Goal: Task Accomplishment & Management: Complete application form

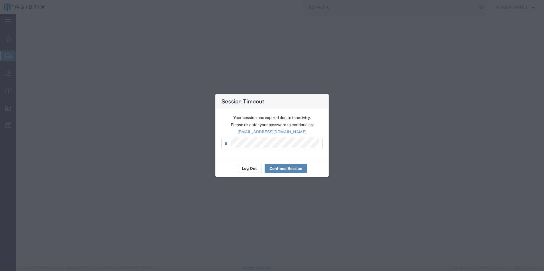
select select "PSNS"
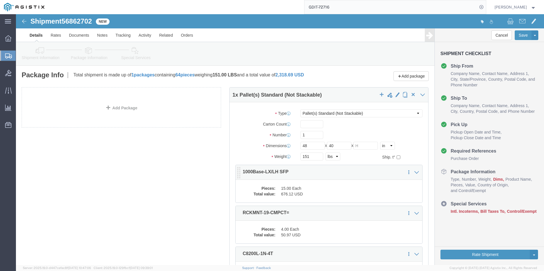
click dd "676.12 USD"
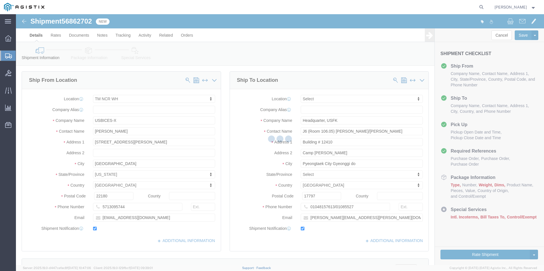
select select "69651"
select select
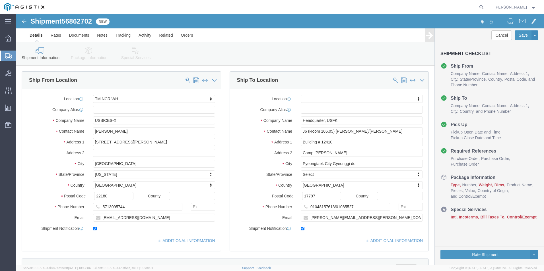
click icon
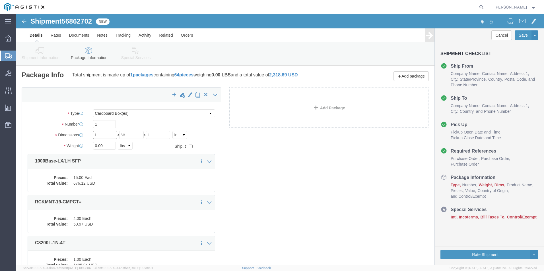
click input "text"
type input "48"
type input "40"
drag, startPoint x: 86, startPoint y: 132, endPoint x: 74, endPoint y: 131, distance: 12.0
click div "0.00 Select kgs lbs"
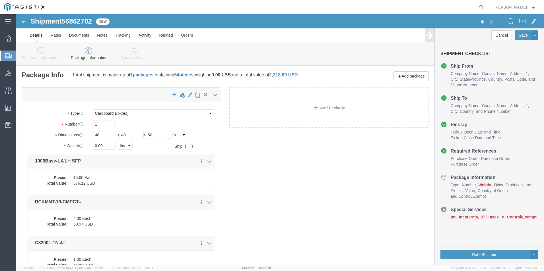
drag, startPoint x: 139, startPoint y: 120, endPoint x: 133, endPoint y: 121, distance: 5.5
click input "50"
type input "40"
click input "0.00"
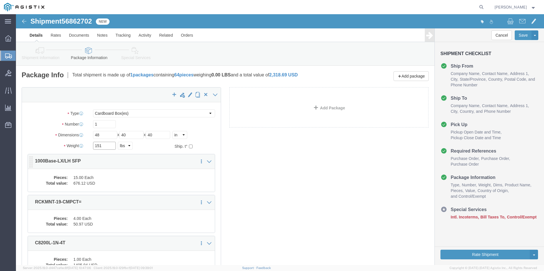
type input "151"
click dd "15.00 Each"
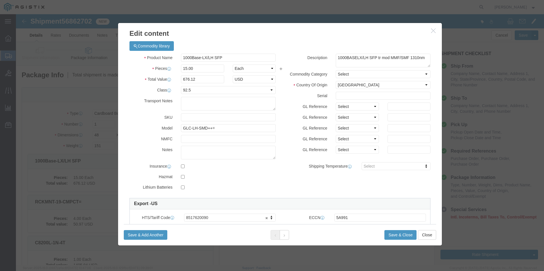
scroll to position [28, 0]
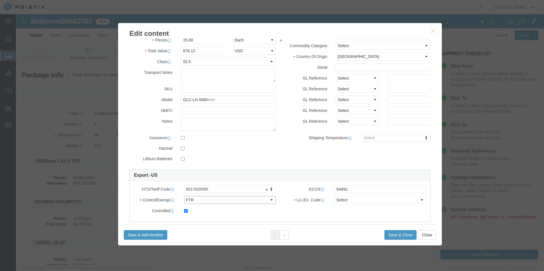
click select "Select ATF BIS DEA EPA FDA FTR ITAR OFAC Other (OPA)"
drag, startPoint x: 238, startPoint y: 187, endPoint x: 242, endPoint y: 185, distance: 4.3
click select "Select ATF BIS DEA EPA FDA FTR ITAR OFAC Other (OPA)"
click select "Select 30.2(d)(2) 30.36 30.37(a) 30.37(f) 30.37(g) 30.37(h) 30.37(i) 30.37(j) 3…"
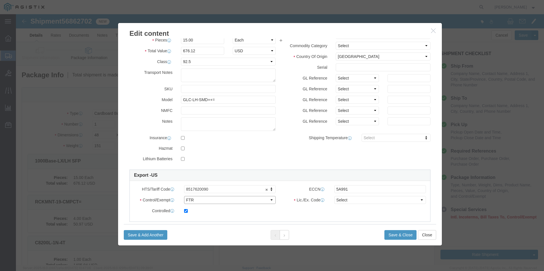
click select "Select ATF BIS DEA EPA FDA FTR ITAR OFAC Other (OPA)"
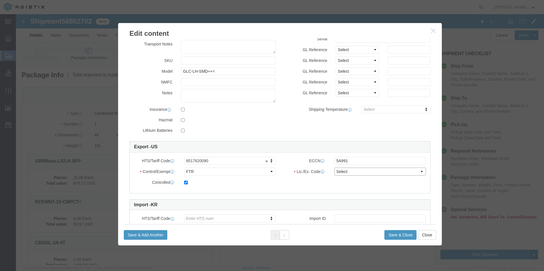
click select "Select 30.2(d)(2) 30.36 30.37(a) 30.37(f) 30.37(g) 30.37(h) 30.37(i) 30.37(j) 3…"
click select "Select ATF BIS DEA EPA FDA FTR ITAR OFAC Other (OPA)"
select select "BIS"
click select "Select ATF BIS DEA EPA FDA FTR ITAR OFAC Other (OPA)"
click select "Select AGR-Agricultural APP-Computers APR-Additional Permissive Exports AVS-Air…"
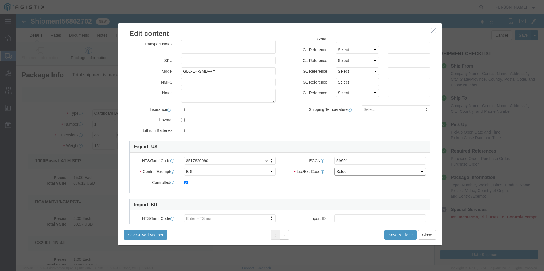
select select "NLR"
click select "Select AGR-Agricultural APP-Computers APR-Additional Permissive Exports AVS-Air…"
click button
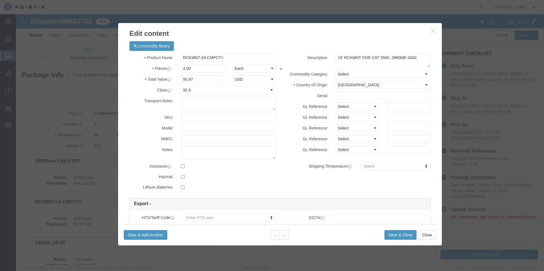
scroll to position [28, 0]
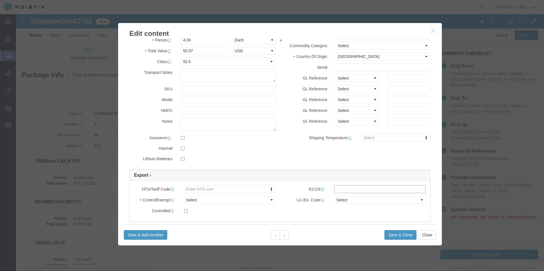
click input "text"
paste input "EAR99"
type input "EAR99"
click input "text"
paste input "8302423065"
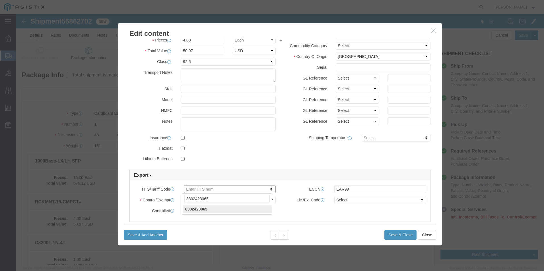
type input "8302423065"
click select "Select ATF BIS DEA EPA FDA FTR ITAR OFAC Other (OPA)"
select select "BIS"
click select "Select ATF BIS DEA EPA FDA FTR ITAR OFAC Other (OPA)"
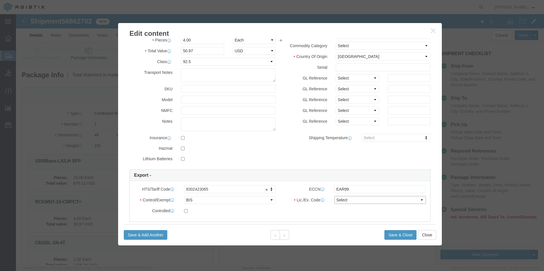
click select "Select AGR-Agricultural APP-Computers APR-Additional Permissive Exports AVS-Air…"
select select "NLR"
click select "Select AGR-Agricultural APP-Computers APR-Additional Permissive Exports AVS-Air…"
click button
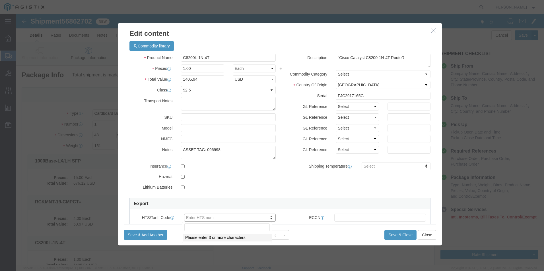
type input "8517620020"
click input "text"
paste input "5A002"
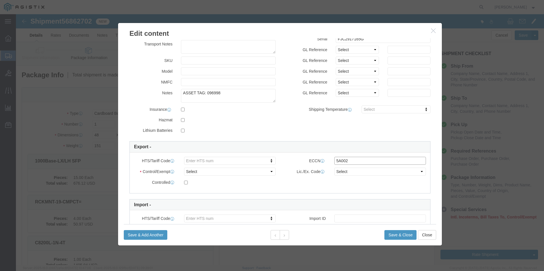
type input "5A002"
click select "Select ATF BIS DEA EPA FDA FTR ITAR OFAC Other (OPA)"
select select "BIS"
click select "Select ATF BIS DEA EPA FDA FTR ITAR OFAC Other (OPA)"
click div "Lic./Ex. Code Select AGR-Agricultural APP-Computers APR-Additional Permissive E…"
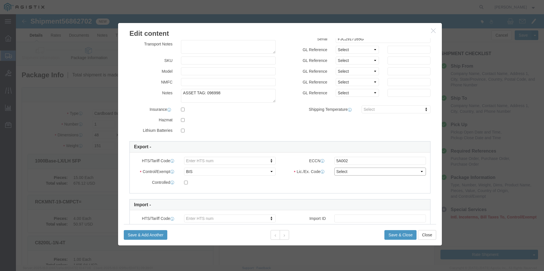
click select "Select AGR-Agricultural APP-Computers APR-Additional Permissive Exports AVS-Air…"
select select "NLR"
click select "Select AGR-Agricultural APP-Computers APR-Additional Permissive Exports AVS-Air…"
click button
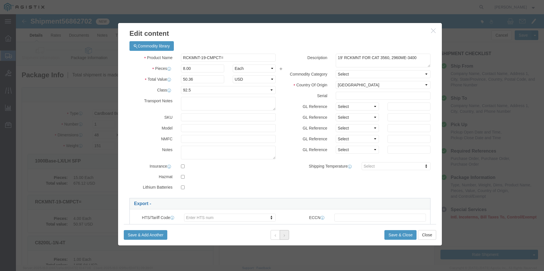
scroll to position [28, 0]
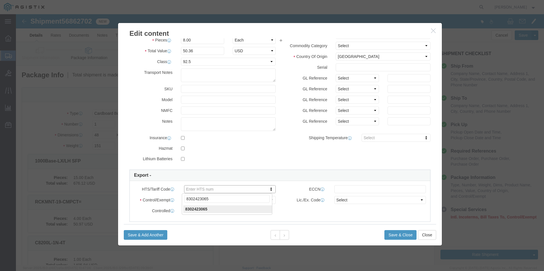
type input "8302423065"
click input "text"
paste input "EAR99"
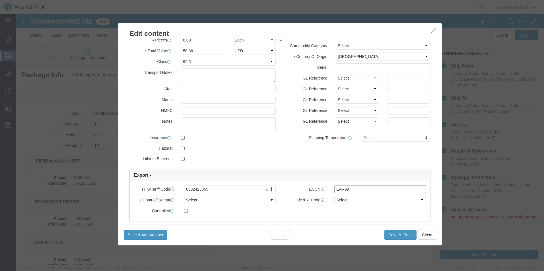
type input "EAR99"
click select "Select"
click select "Select ATF BIS DEA EPA FDA FTR ITAR OFAC Other (OPA)"
select select "BIS"
click select "Select ATF BIS DEA EPA FDA FTR ITAR OFAC Other (OPA)"
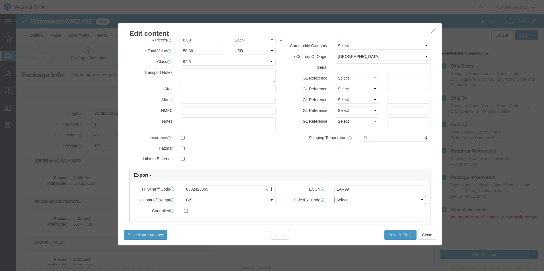
click select "Select AGR-Agricultural APP-Computers APR-Additional Permissive Exports AVS-Air…"
select select "NLR"
click select "Select AGR-Agricultural APP-Computers APR-Additional Permissive Exports AVS-Air…"
click button
click input "text"
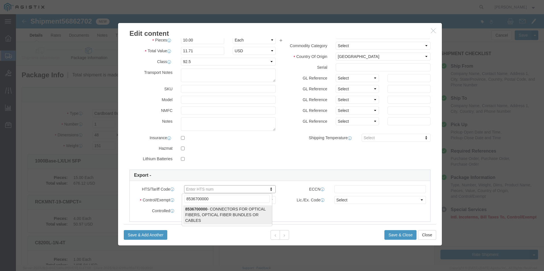
type input "8536700000"
click input "text"
type input "8536700000"
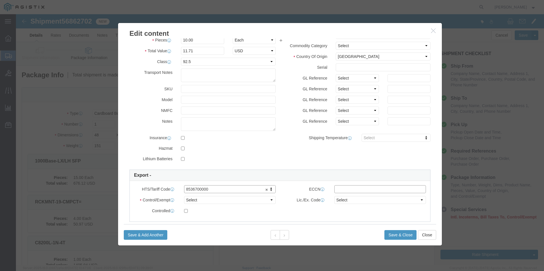
click input "text"
type input "ear99"
click select "Select ATF BIS DEA EPA FDA FTR ITAR OFAC Other (OPA)"
select select "BIS"
click select "Select ATF BIS DEA EPA FDA FTR ITAR OFAC Other (OPA)"
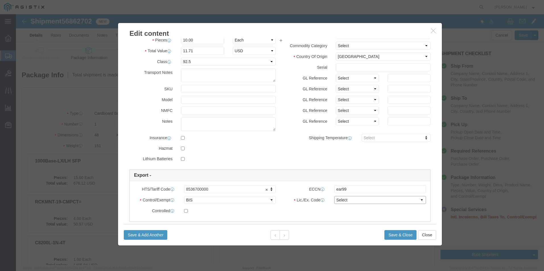
click select "Select AGR-Agricultural APP-Computers APR-Additional Permissive Exports AVS-Air…"
select select "NLR"
click select "Select AGR-Agricultural APP-Computers APR-Additional Permissive Exports AVS-Air…"
click icon
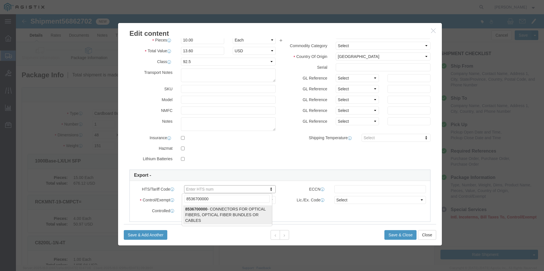
type input "8536700000"
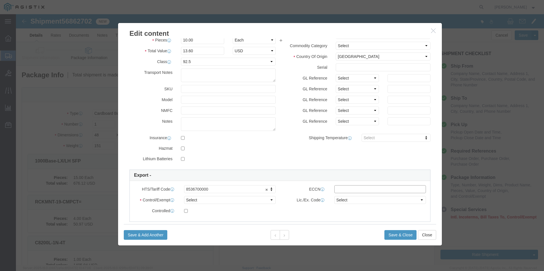
click input "text"
type input "ear99"
click select "Select ATF BIS DEA EPA FDA FTR ITAR OFAC Other (OPA)"
select select "BIS"
click select "Select ATF BIS DEA EPA FDA FTR ITAR OFAC Other (OPA)"
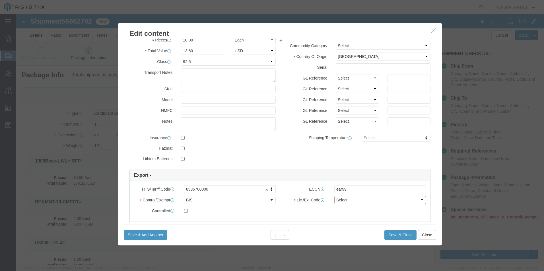
click select "Select AGR-Agricultural APP-Computers APR-Additional Permissive Exports AVS-Air…"
select select "NLR"
click select "Select AGR-Agricultural APP-Computers APR-Additional Permissive Exports AVS-Air…"
click button
click input "text"
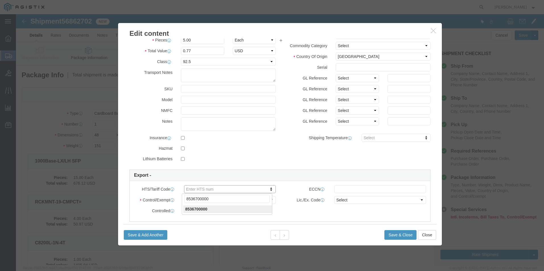
type input "8536700000"
click select "Select ATF BIS DEA EPA FDA FTR ITAR OFAC Other (OPA)"
select select "BIS"
click select "Select ATF BIS DEA EPA FDA FTR ITAR OFAC Other (OPA)"
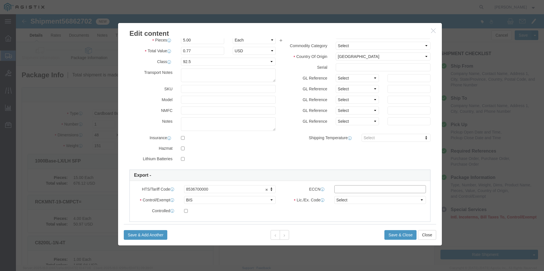
click input "text"
click select "Select AGR-Agricultural APP-Computers APR-Additional Permissive Exports AVS-Air…"
select select "NLR"
click select "Select AGR-Agricultural APP-Computers APR-Additional Permissive Exports AVS-Air…"
click input "text"
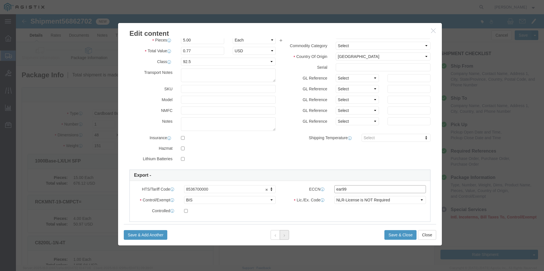
type input "ear99"
click button
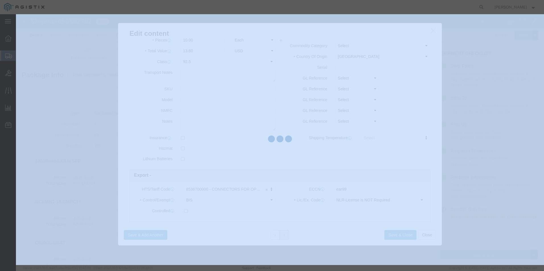
click at [285, 236] on div at bounding box center [280, 139] width 528 height 251
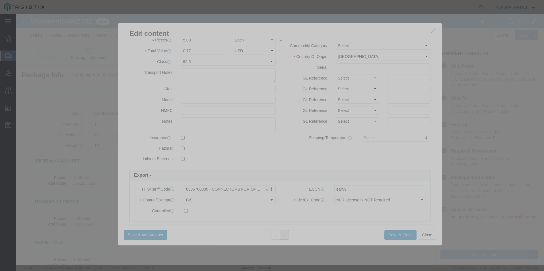
click button
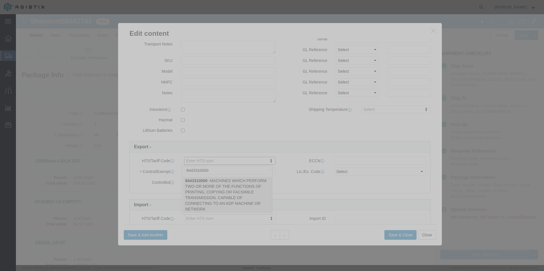
type input "8443310000"
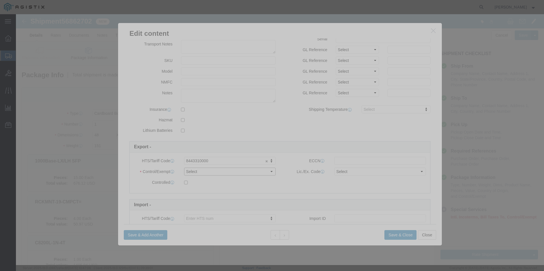
click select "Select ATF BIS DEA EPA FDA FTR ITAR OFAC Other (OPA)"
select select "BIS"
click select "Select ATF BIS DEA EPA FDA FTR ITAR OFAC Other (OPA)"
click input "text"
type input "ear99"
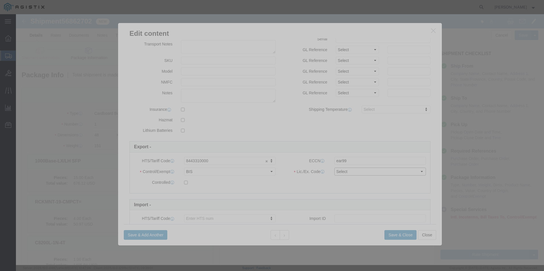
click select "Select AGR-Agricultural APP-Computers APR-Additional Permissive Exports AVS-Air…"
select select "NLR"
click select "Select AGR-Agricultural APP-Computers APR-Additional Permissive Exports AVS-Air…"
click icon
type input "8443310000"
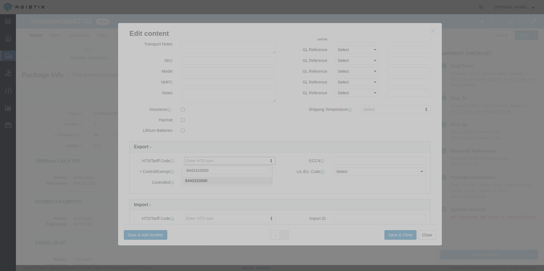
type input "8443310000"
click select "Select ATF BIS DEA EPA FDA FTR ITAR OFAC Other (OPA)"
select select "BIS"
click select "Select ATF BIS DEA EPA FDA FTR ITAR OFAC Other (OPA)"
click input "text"
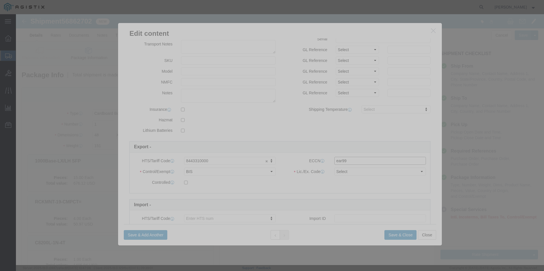
type input "ear99"
click select "Select AGR-Agricultural APP-Computers APR-Additional Permissive Exports AVS-Air…"
select select "NLR"
click select "Select AGR-Agricultural APP-Computers APR-Additional Permissive Exports AVS-Air…"
click button "Save & Close"
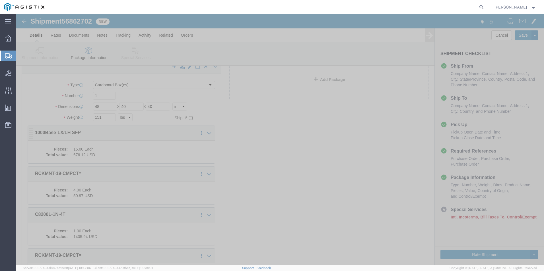
scroll to position [0, 0]
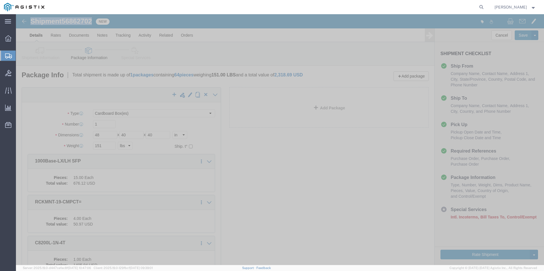
drag, startPoint x: 16, startPoint y: 7, endPoint x: 77, endPoint y: 7, distance: 60.3
click h1 "Shipment 56862702"
copy h1 "Shipment 56862702"
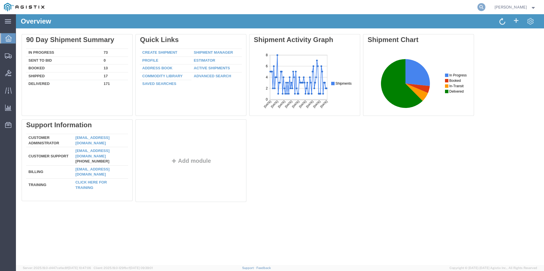
click at [485, 5] on icon at bounding box center [481, 7] width 8 height 8
click at [451, 6] on input "search" at bounding box center [390, 7] width 173 height 14
type input "gdit-68311"
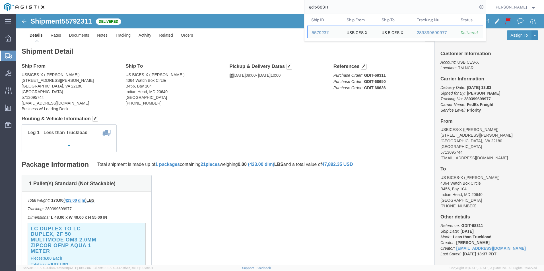
click div "Ship From USBICES-X ([PERSON_NAME]) [STREET_ADDRESS][PERSON_NAME] 5713095744 [E…"
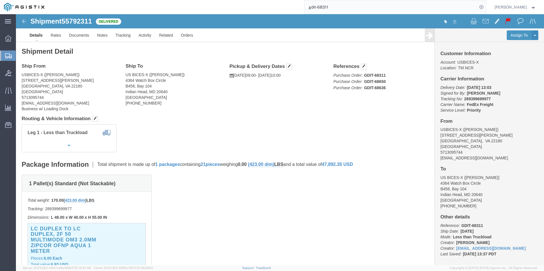
click at [0, 0] on span "Create Shipment" at bounding box center [0, 0] width 0 height 0
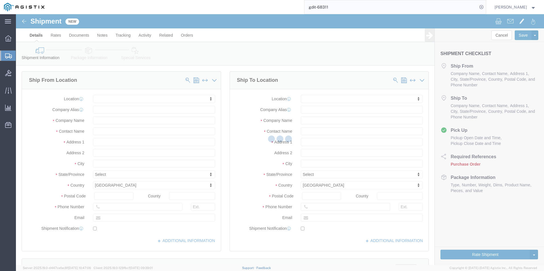
select select
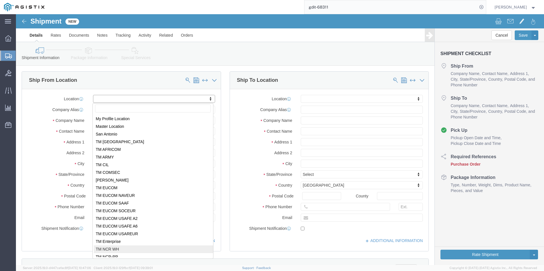
select select "69651"
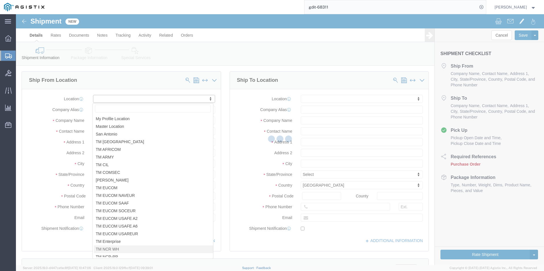
type input "[STREET_ADDRESS][PERSON_NAME]"
type input "22180"
type input "USBICES-X"
type input "[GEOGRAPHIC_DATA]"
select select "VA"
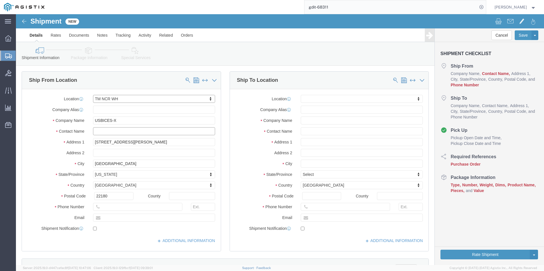
click input "text"
type input "[PERSON_NAME]"
type input "5713095744"
type input "[EMAIL_ADDRESS][DOMAIN_NAME]"
checkbox input "true"
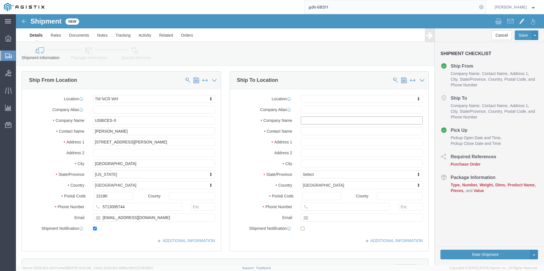
click input "text"
paste input "LT [PERSON_NAME]"
type input "LT [PERSON_NAME]"
click input "text"
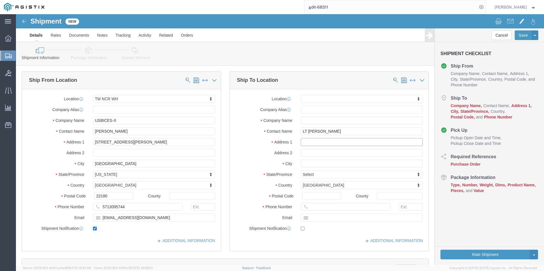
click input "text"
paste input "[STREET_ADDRESS]"
type input "[STREET_ADDRESS]"
select select
click input "text"
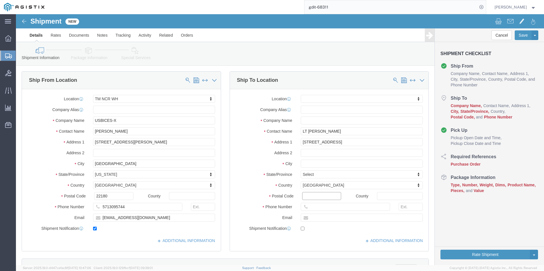
click input "Postal Code"
paste input "20395"
type input "20395"
select select
click input "text"
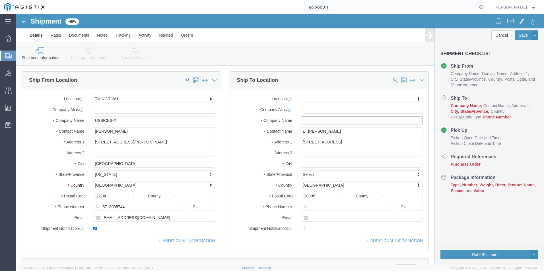
paste input "Office of Naval Intelligence"
type input "Office of Naval Intelligence"
click input "text"
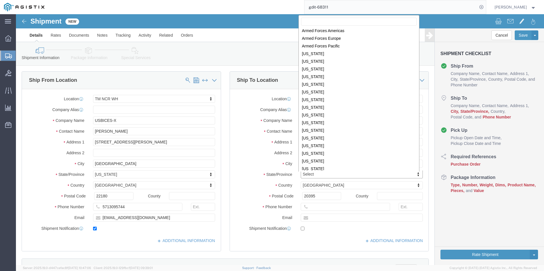
scroll to position [11, 0]
select select
select select "DC"
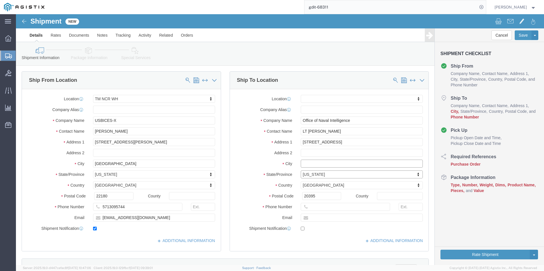
drag, startPoint x: 296, startPoint y: 150, endPoint x: 506, endPoint y: 141, distance: 210.1
click input "text"
paste input "[US_STATE][GEOGRAPHIC_DATA]"
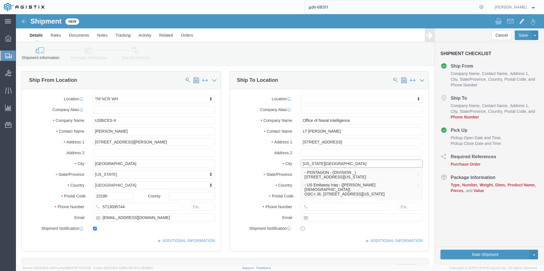
type input "[US_STATE][GEOGRAPHIC_DATA]"
select select
click input "text"
paste input "[PHONE_NUMBER]"
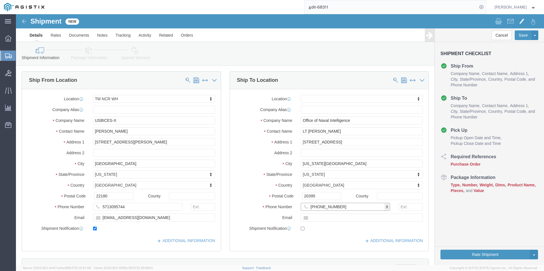
type input "[PHONE_NUMBER]"
click input "text"
paste input "[DOMAIN_NAME][EMAIL_ADDRESS][PERSON_NAME][DOMAIN_NAME]"
type input "[DOMAIN_NAME][EMAIL_ADDRESS][PERSON_NAME][DOMAIN_NAME]"
click input "checkbox"
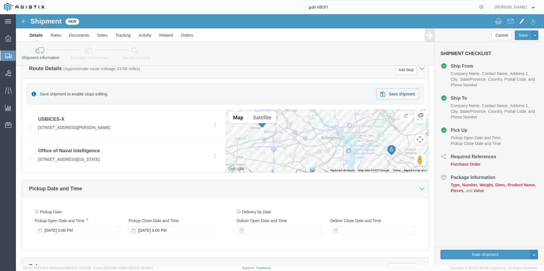
scroll to position [142, 0]
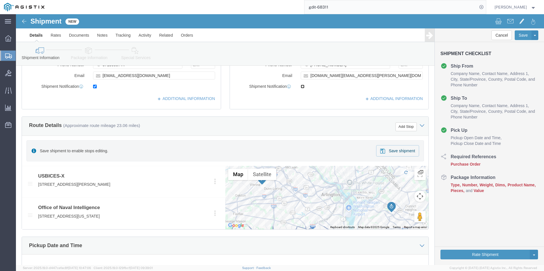
click input "checkbox"
checkbox input "true"
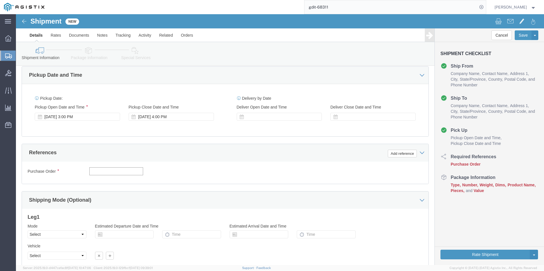
click input "text"
type input "GDIT-49931"
click icon
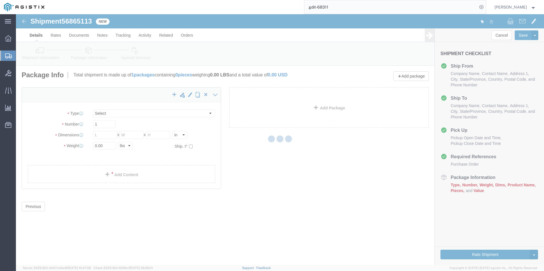
select select "CBOX"
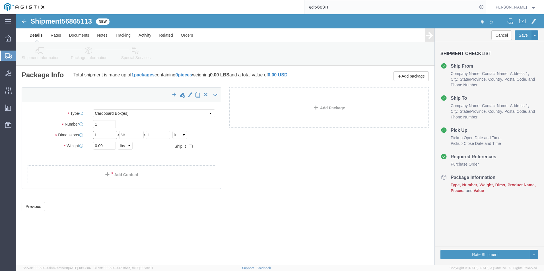
click input "text"
type input "23"
type input "20"
click input "0.00"
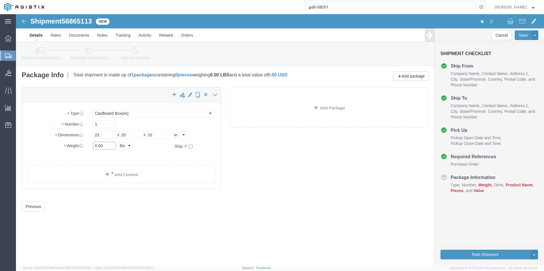
click input "0.00"
type input "57"
drag, startPoint x: 113, startPoint y: 160, endPoint x: 126, endPoint y: 158, distance: 12.7
click link "Add Content"
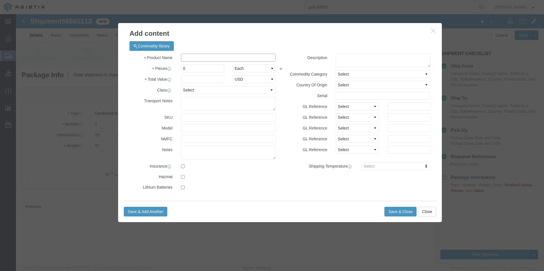
click input "text"
paste input "3QA55A#201"
type input "3QA55A#201"
click input "0"
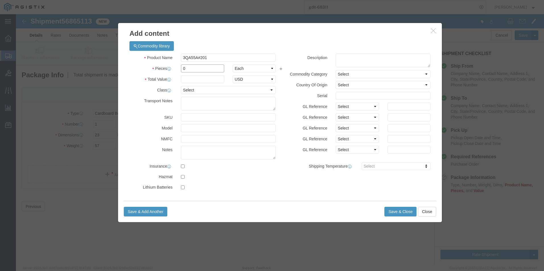
click input "0"
type input "1"
click input "text"
type input "726.92"
click select "Select 50 55 60 65 70 85 92.5 100 125 175 250 300 400"
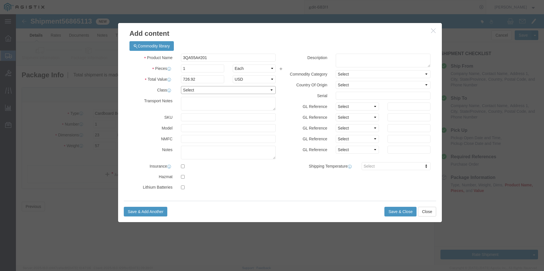
select select "92.5"
click select "Select 50 55 60 65 70 85 92.5 100 125 175 250 300 400"
click textarea
type textarea "ASSET TAG:"
click textarea
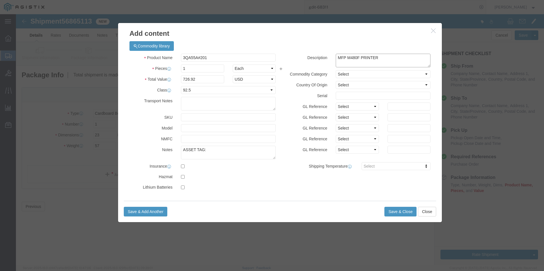
type textarea "MFP M480F PRINTER"
click input "text"
paste input "MXBCS1R117"
type input "MXBCS1R117"
click div "Description MFP M480F PRINTER MFP Commodity Category Select Country Of Origin S…"
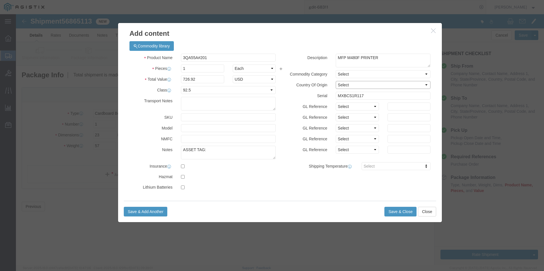
click select "Select [GEOGRAPHIC_DATA] [GEOGRAPHIC_DATA] [GEOGRAPHIC_DATA] [GEOGRAPHIC_DATA] …"
select select "US"
click select "Select [GEOGRAPHIC_DATA] [GEOGRAPHIC_DATA] [GEOGRAPHIC_DATA] [GEOGRAPHIC_DATA] …"
click textarea "ASSET TAG:"
paste textarea "110570"
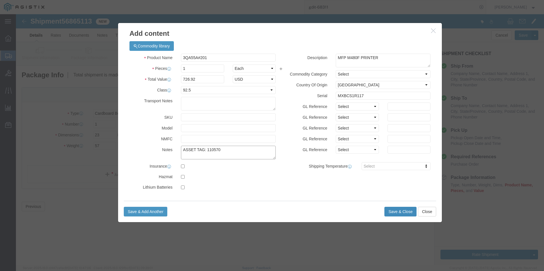
type textarea "ASSET TAG: 110570"
click button "Save & Close"
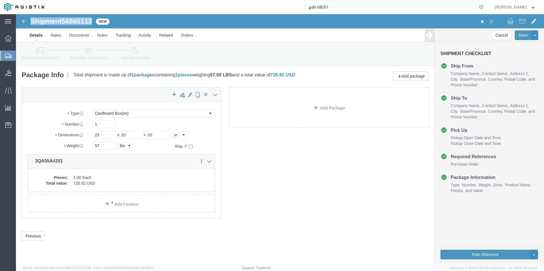
drag, startPoint x: 16, startPoint y: 7, endPoint x: 76, endPoint y: 8, distance: 60.0
click h1 "Shipment 56865113"
copy h1 "Shipment 56865113"
click at [389, 5] on input "gdit-68311" at bounding box center [390, 7] width 173 height 14
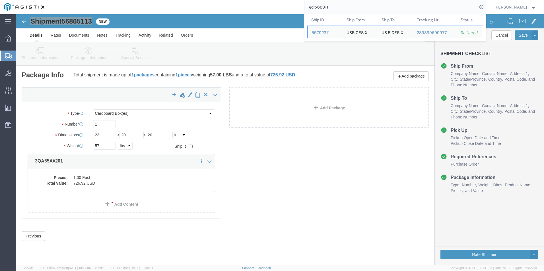
click at [389, 5] on input "gdit-68311" at bounding box center [390, 7] width 173 height 14
paste input "56862702"
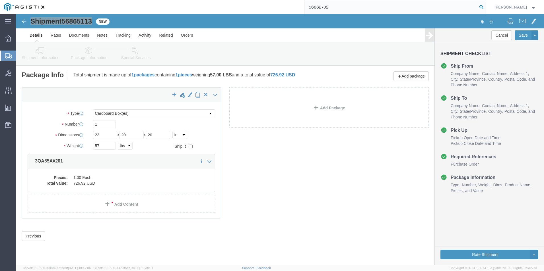
click at [485, 7] on icon at bounding box center [481, 7] width 8 height 8
type input "56862702"
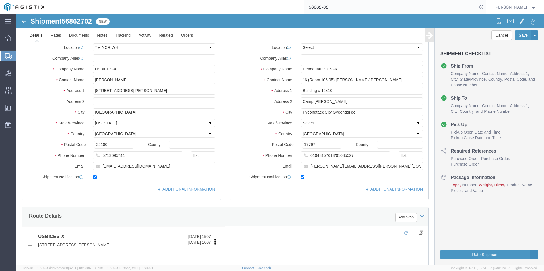
select select "69651"
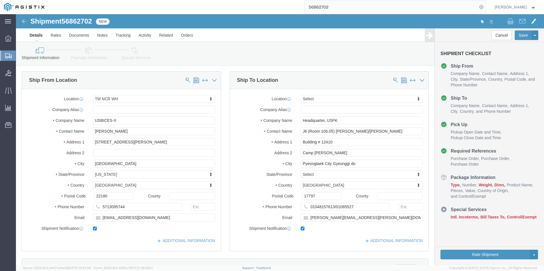
click link "Package Information"
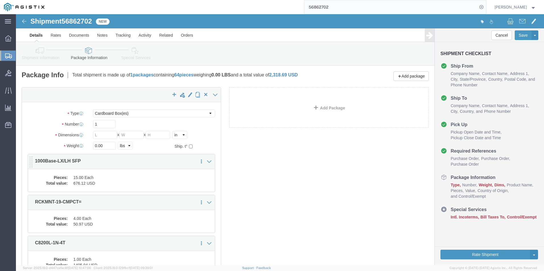
click dd "676.12 USD"
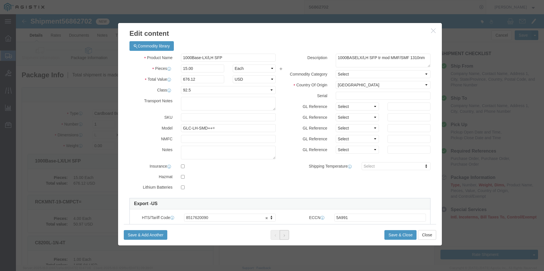
click icon
click icon "button"
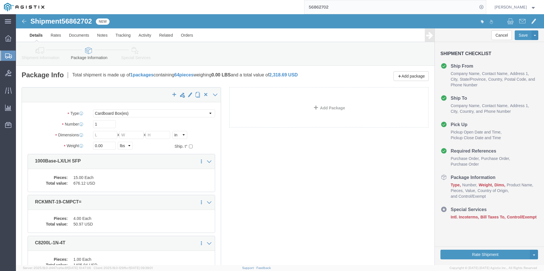
click div "x Package Type Select Bale(s) Basket(s) Bolt(s) Bottle(s) Buckets Bulk Bundle(s…"
click icon
